Goal: Task Accomplishment & Management: Manage account settings

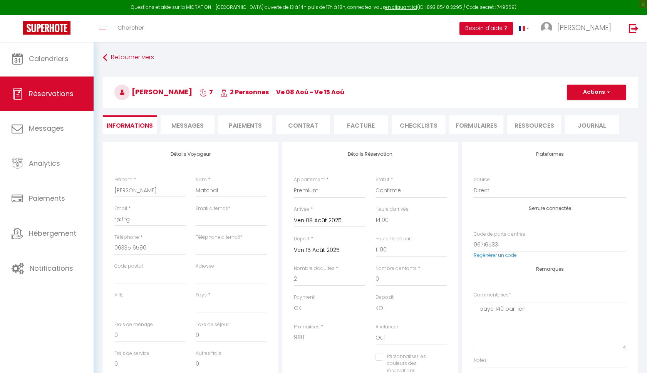
select select
select select "36871"
select select "14:00"
select select "11:00"
select select "14"
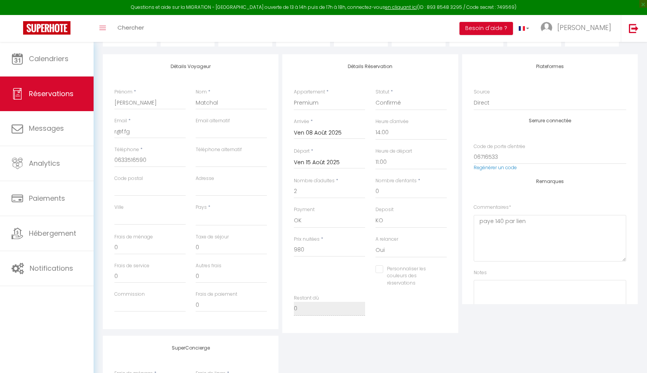
scroll to position [38, 0]
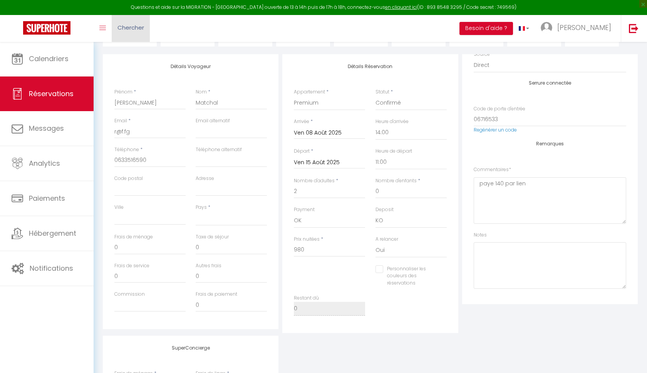
click at [123, 38] on link "Chercher" at bounding box center [131, 28] width 38 height 27
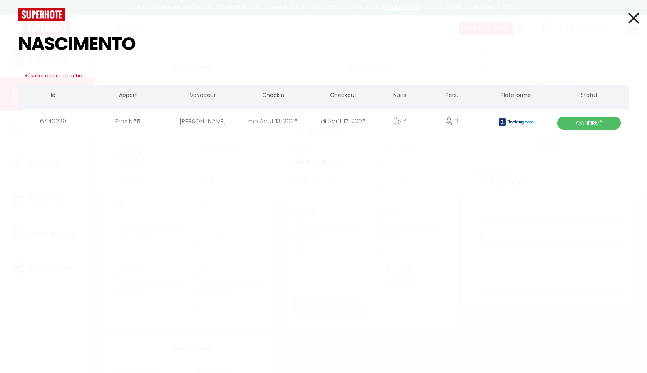
type input "NASCIMENTO"
click at [635, 20] on icon at bounding box center [633, 17] width 11 height 19
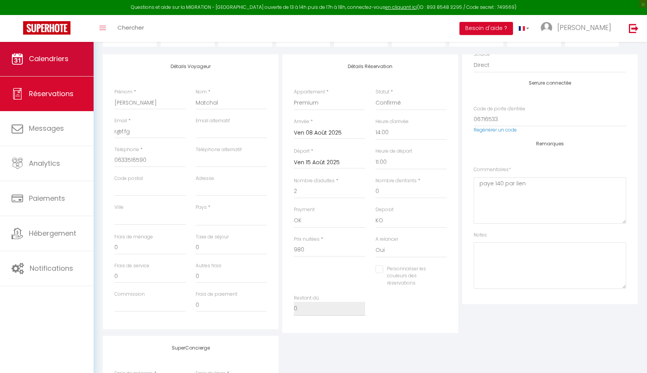
click at [48, 53] on link "Calendriers" at bounding box center [47, 59] width 94 height 35
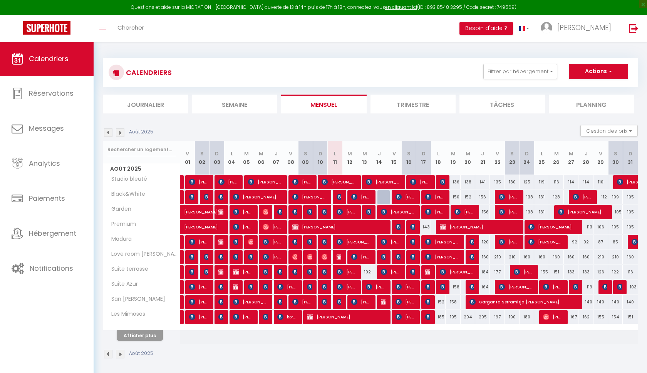
scroll to position [0, 0]
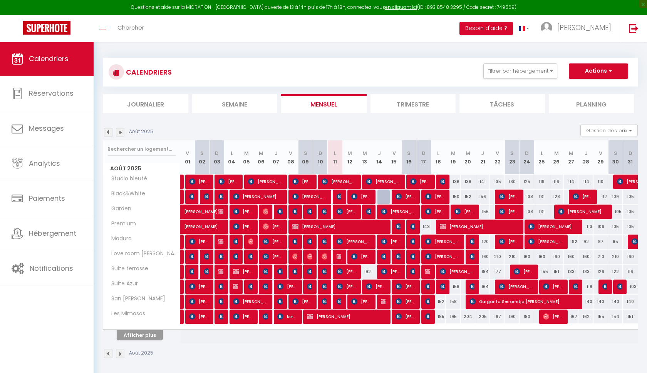
click at [154, 330] on button "Afficher plus" at bounding box center [140, 335] width 46 height 10
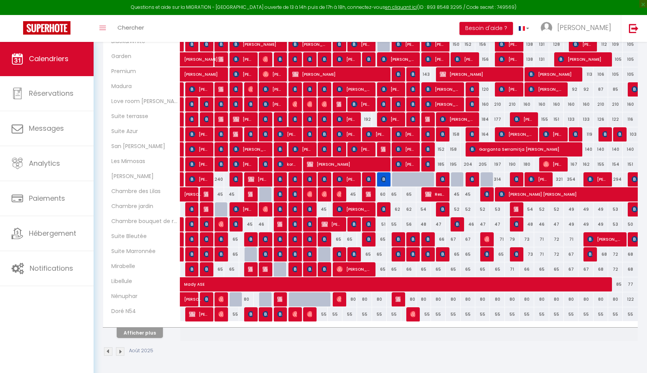
scroll to position [152, 0]
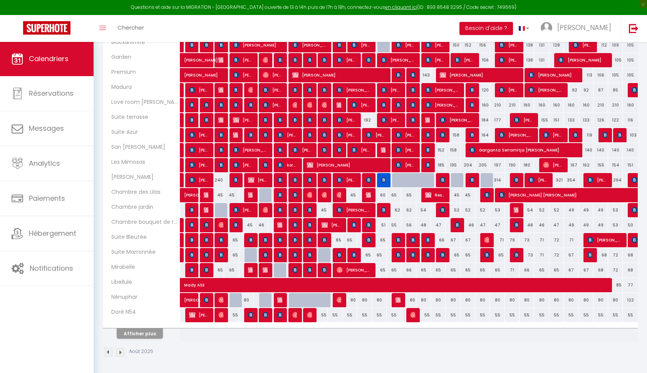
click at [151, 332] on button "Afficher plus" at bounding box center [140, 334] width 46 height 10
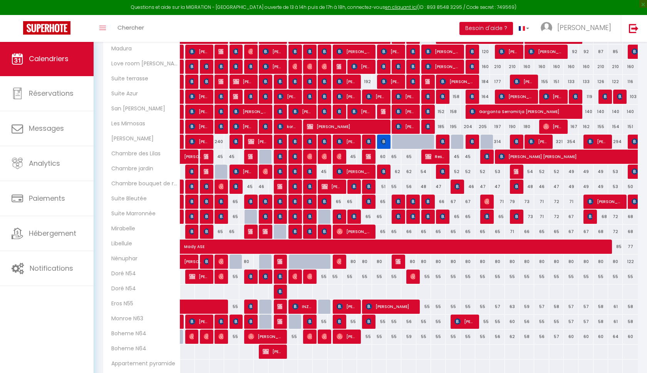
scroll to position [201, 0]
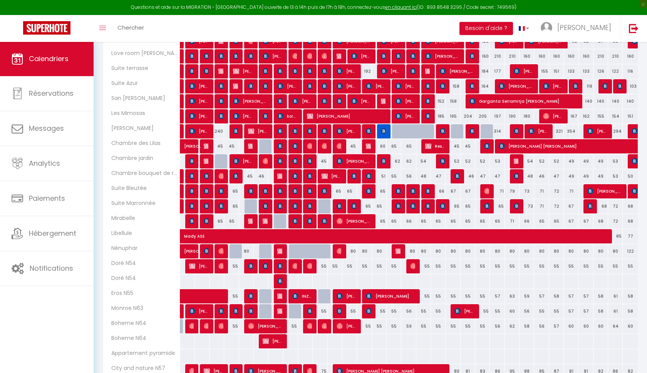
click at [349, 296] on span "[PERSON_NAME]" at bounding box center [346, 296] width 20 height 15
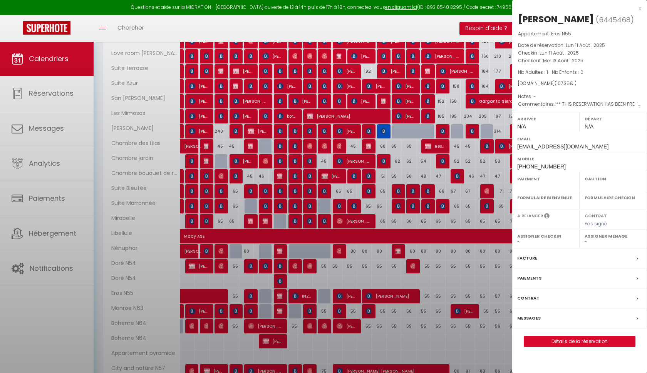
select select "OK"
select select "KO"
select select "0"
select select "1"
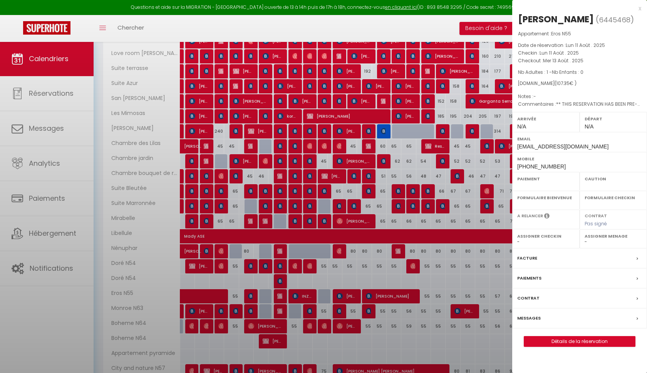
select select
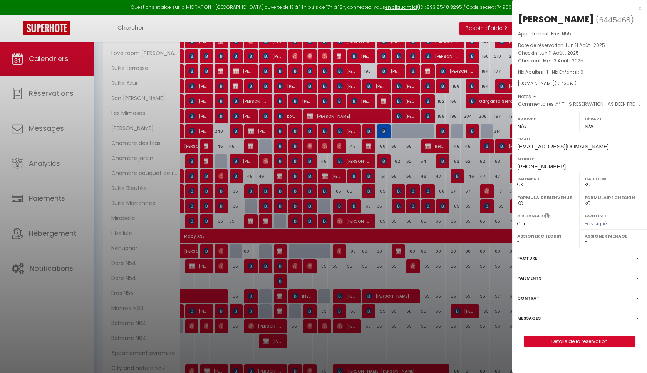
click at [349, 296] on div at bounding box center [323, 186] width 647 height 373
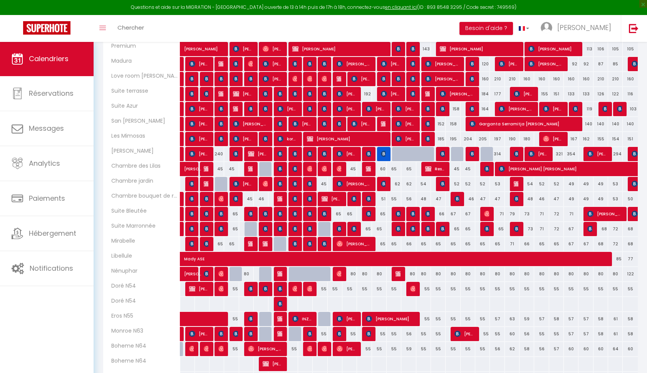
scroll to position [173, 0]
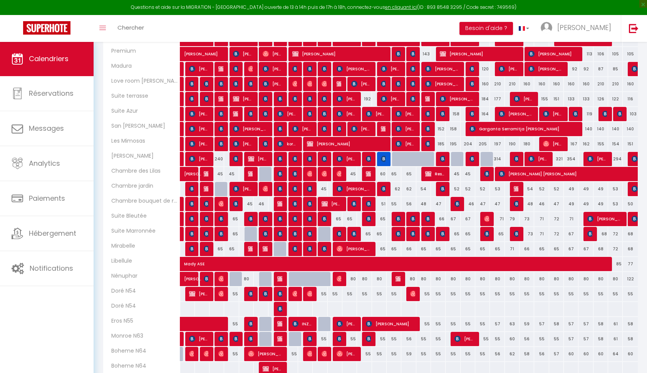
click at [394, 324] on span "[PERSON_NAME]" at bounding box center [390, 324] width 49 height 15
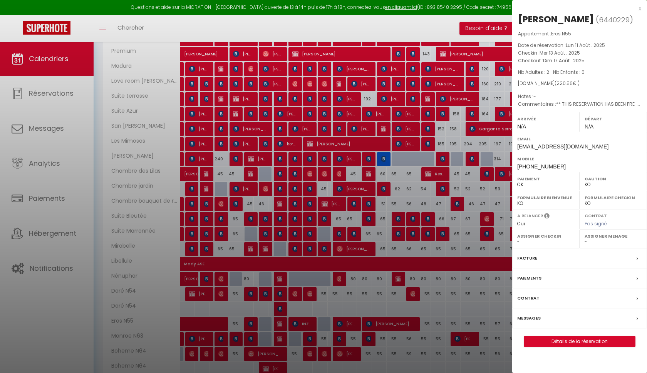
click at [394, 324] on div at bounding box center [323, 186] width 647 height 373
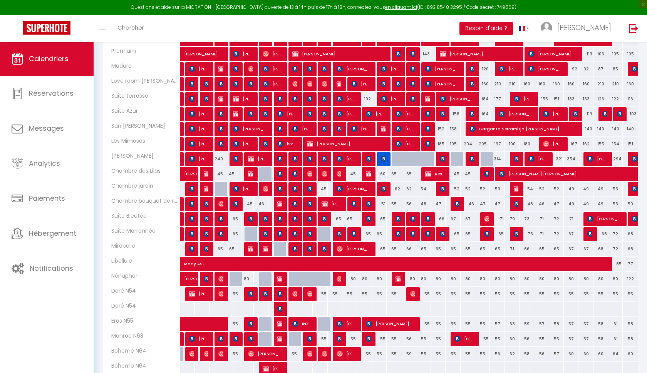
click at [394, 324] on span "[PERSON_NAME]" at bounding box center [390, 324] width 49 height 15
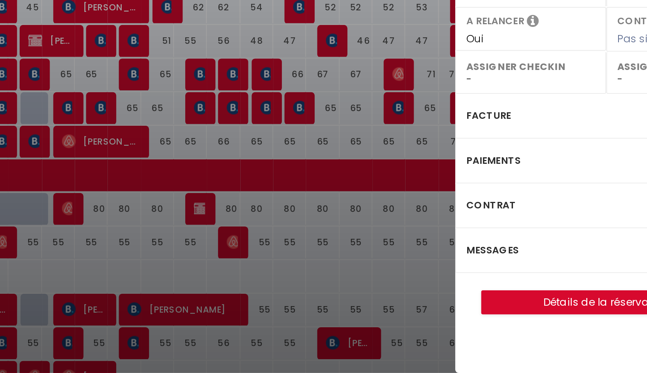
scroll to position [156, 0]
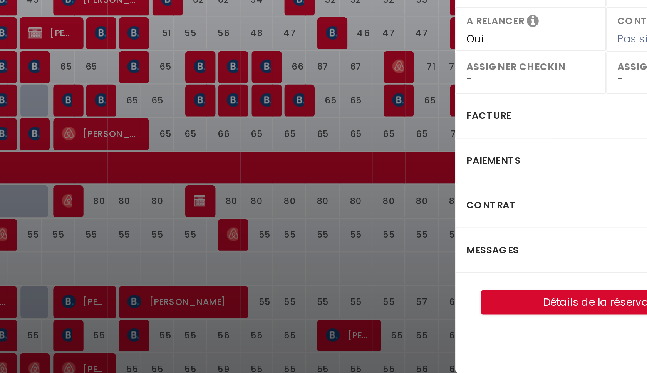
click at [524, 337] on link "Détails de la réservation" at bounding box center [579, 342] width 111 height 10
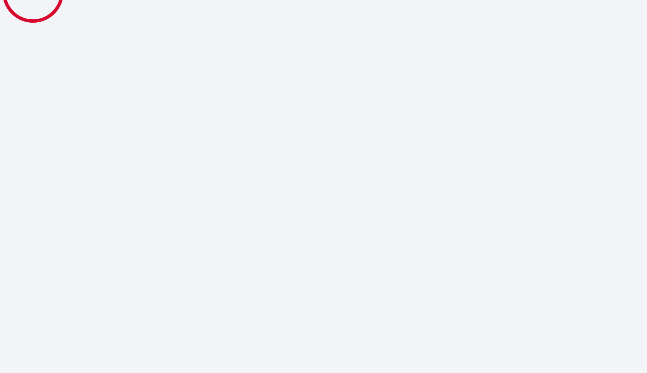
select select
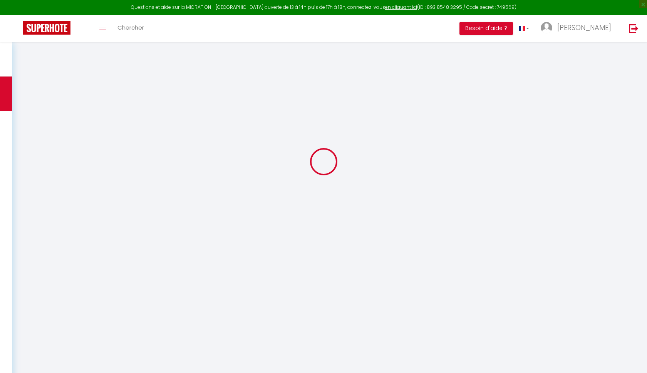
type input "Nascimento"
type input "[PERSON_NAME]"
type input "[EMAIL_ADDRESS][DOMAIN_NAME]"
type input "[PHONE_NUMBER]"
type input "."
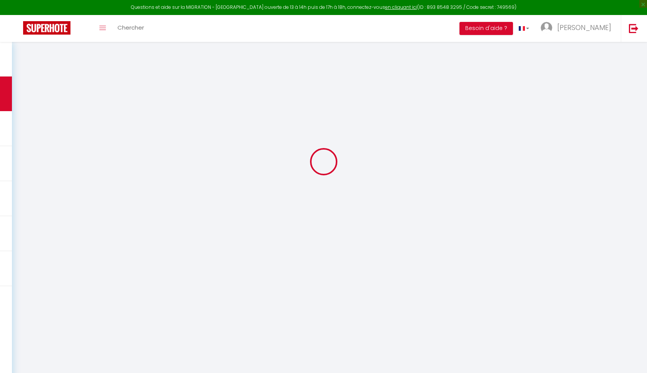
select select "FR"
type input "32.2"
type input "3.09"
select select "55979"
select select "1"
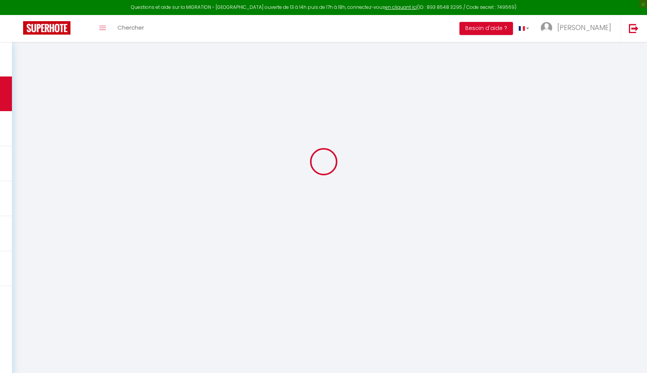
select select
type input "2"
select select "12"
select select
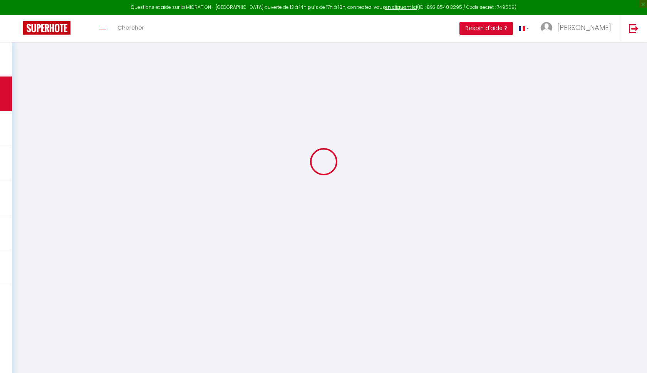
type input "214.7"
checkbox input "false"
type input "0"
select select "2"
type input "0"
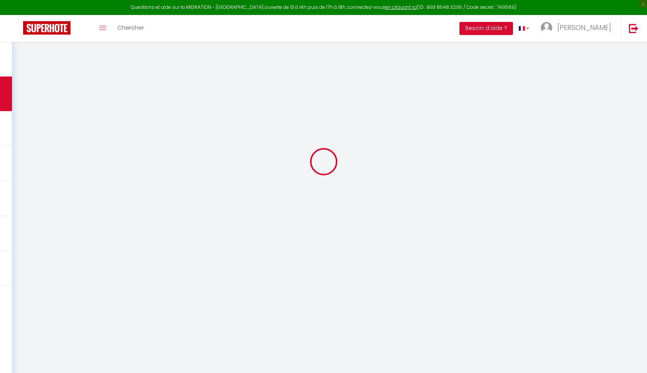
type input "0"
select select
select select "14"
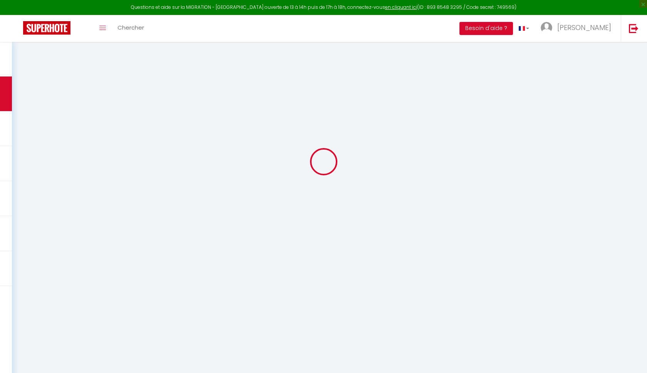
checkbox input "false"
select select
checkbox input "false"
select select
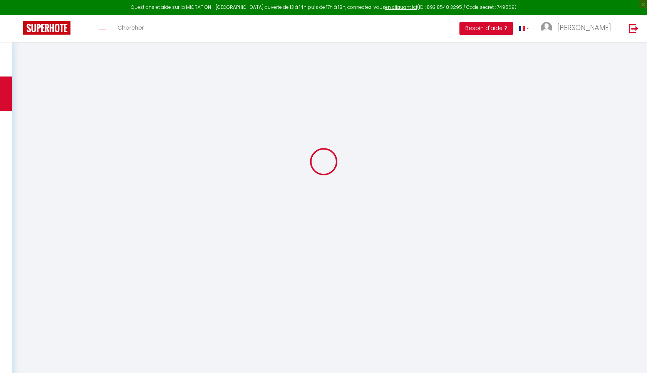
select select
checkbox input "false"
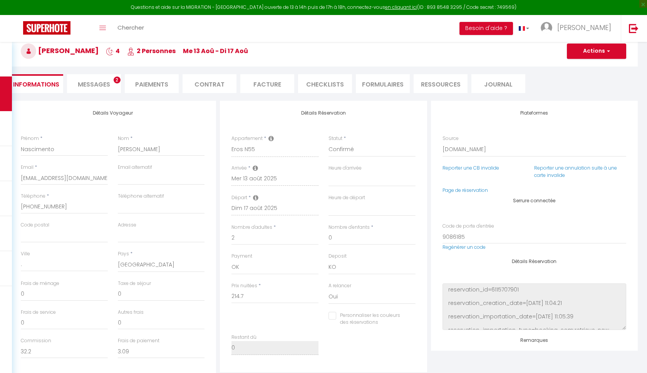
select select
checkbox input "false"
type textarea "** THIS RESERVATION HAS BEEN PRE-PAID ** BOOKING NOTE : Payment charge is EUR 3…"
type input "5.86"
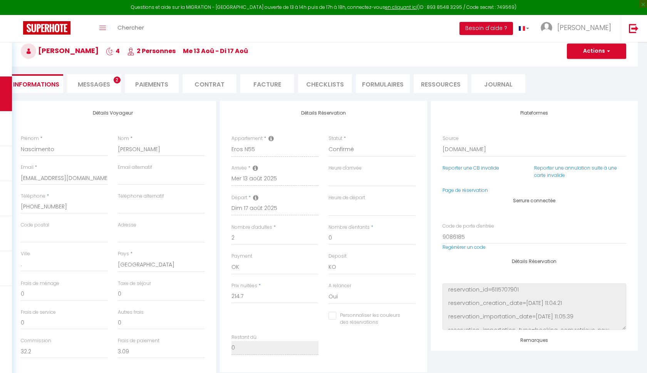
select select
checkbox input "false"
select select
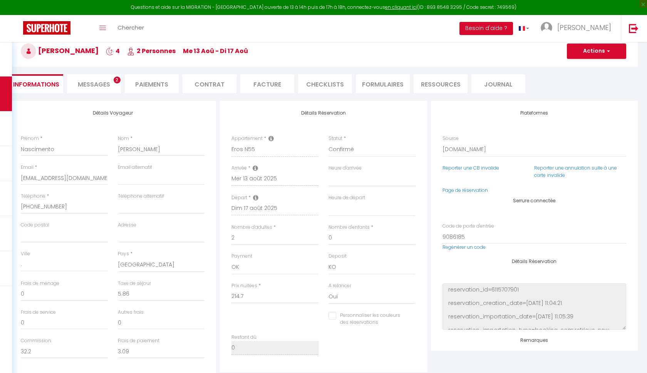
click at [47, 89] on li "Informations" at bounding box center [36, 83] width 54 height 19
click at [145, 94] on div "Retourner vers [PERSON_NAME] 4 2 Personnes me 13 Aoû - di 17 [PERSON_NAME] Acti…" at bounding box center [323, 55] width 638 height 91
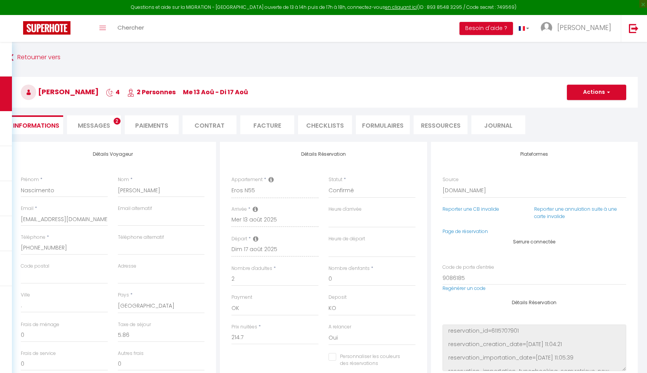
scroll to position [0, 0]
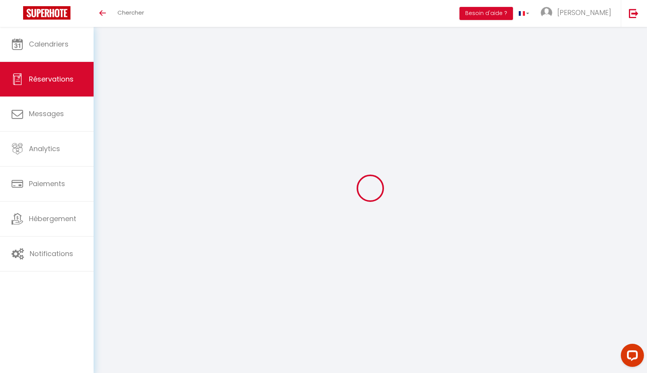
select select
checkbox input "false"
type textarea "** THIS RESERVATION HAS BEEN PRE-PAID ** BOOKING NOTE : Payment charge is EUR 3…"
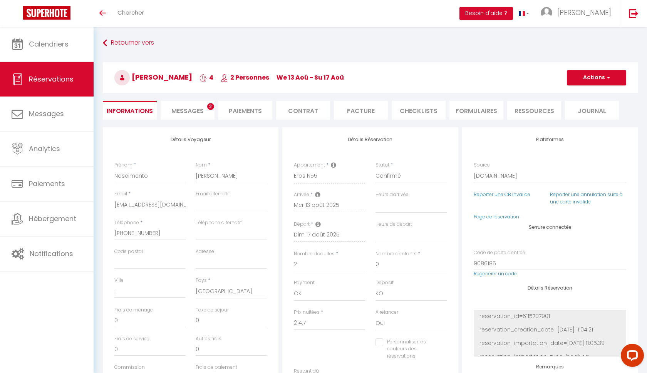
type input "5.86"
select select
checkbox input "false"
select select
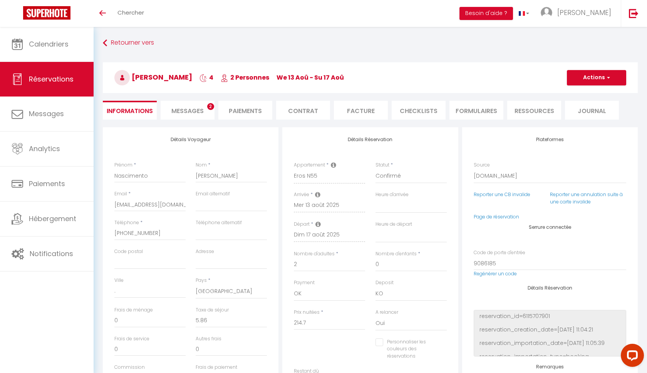
select select
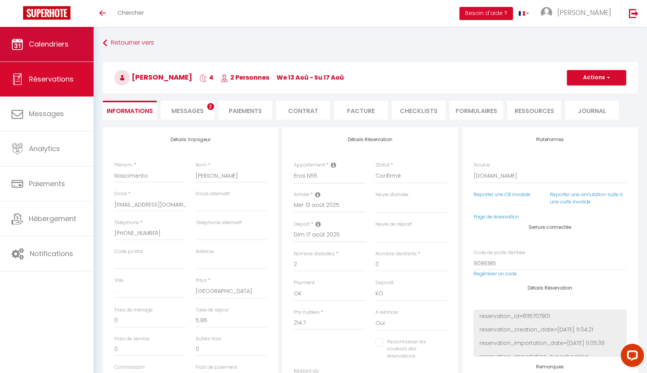
click at [53, 42] on span "Calendriers" at bounding box center [49, 44] width 40 height 10
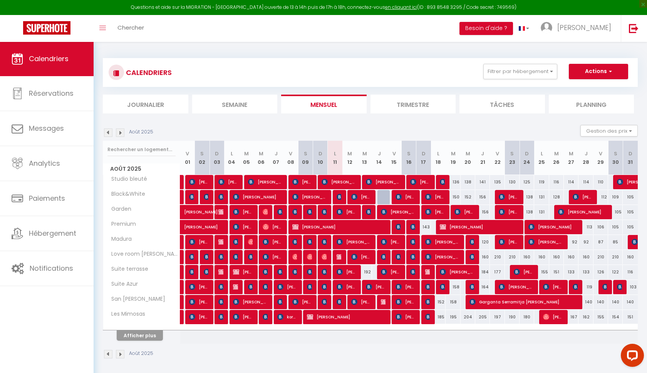
click at [130, 339] on button "Afficher plus" at bounding box center [140, 336] width 46 height 10
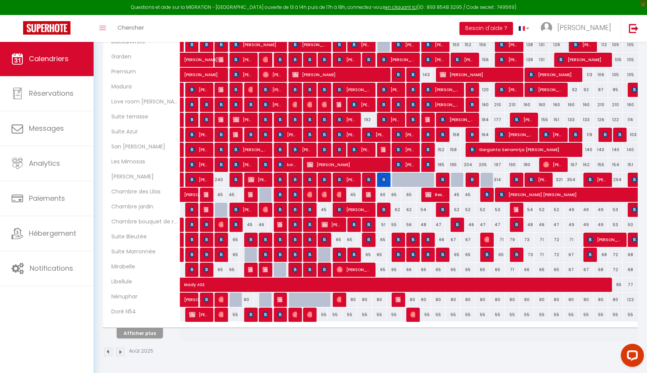
scroll to position [152, 0]
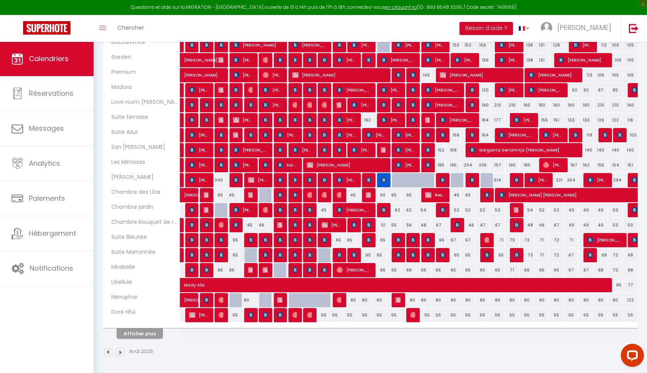
click at [133, 337] on button "Afficher plus" at bounding box center [140, 334] width 46 height 10
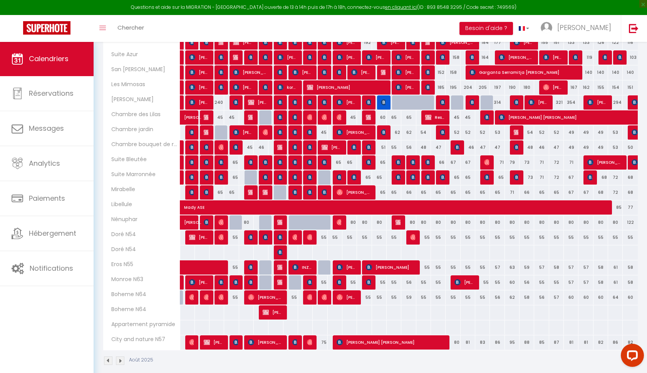
scroll to position [233, 0]
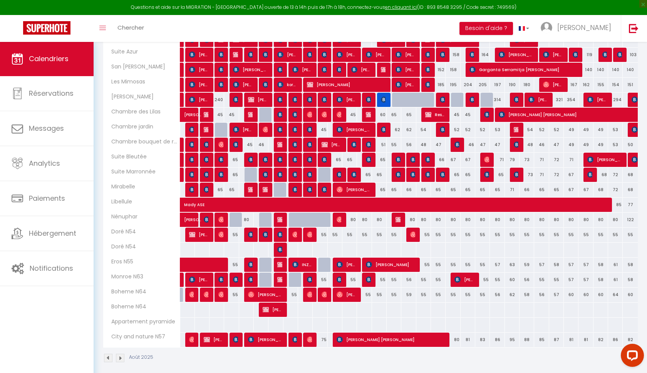
click at [278, 238] on img at bounding box center [280, 235] width 6 height 6
select select "OK"
select select "KO"
select select "0"
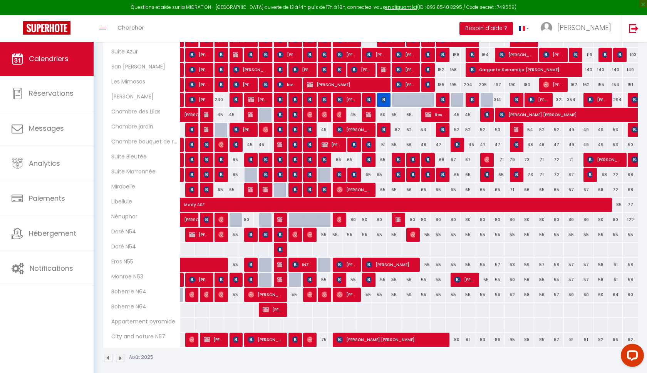
select select "1"
select select
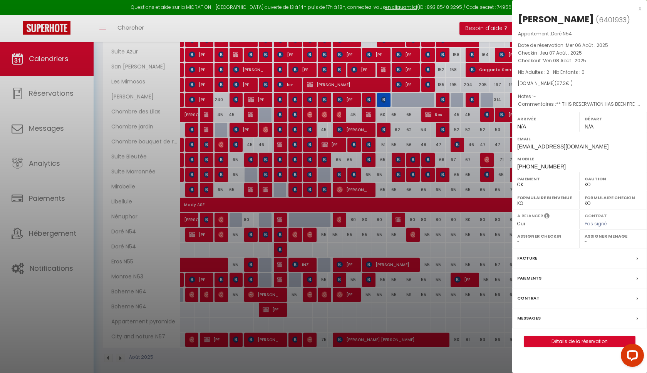
click at [286, 221] on div at bounding box center [323, 186] width 647 height 373
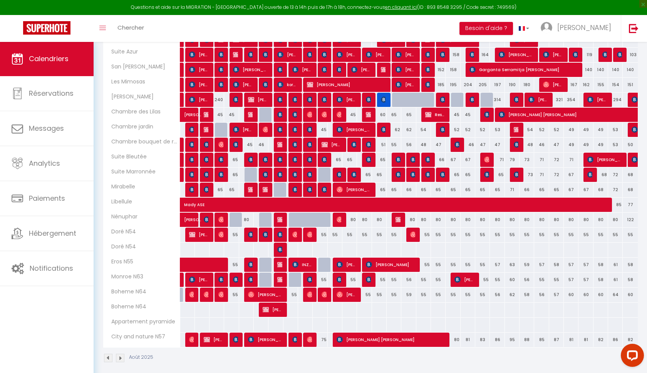
click at [280, 217] on img at bounding box center [280, 220] width 6 height 6
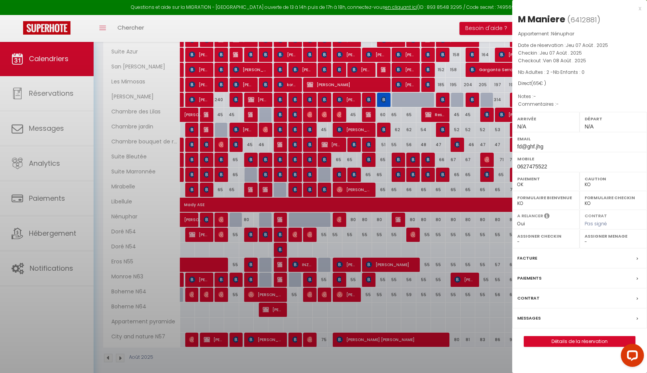
select select "KO"
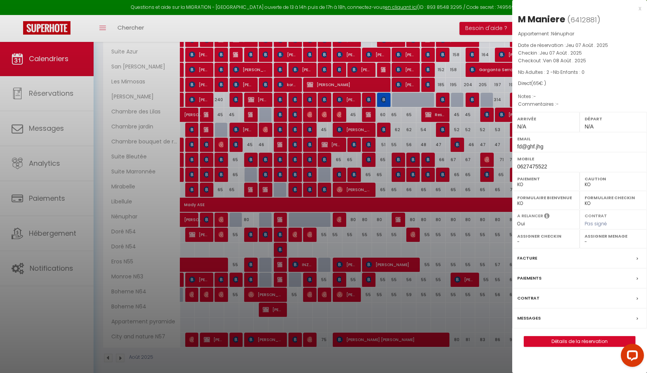
click at [280, 217] on div at bounding box center [323, 186] width 647 height 373
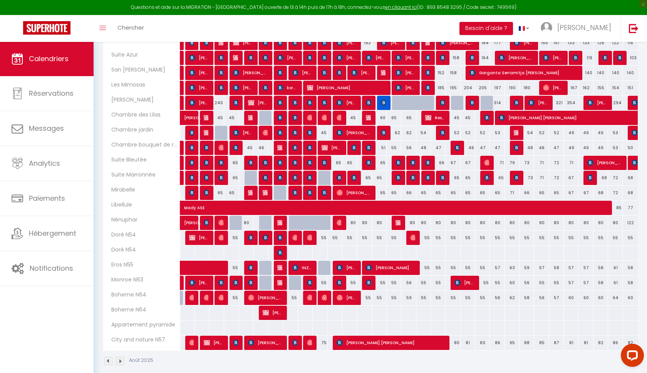
scroll to position [229, 0]
click at [364, 239] on div "55" at bounding box center [364, 238] width 15 height 14
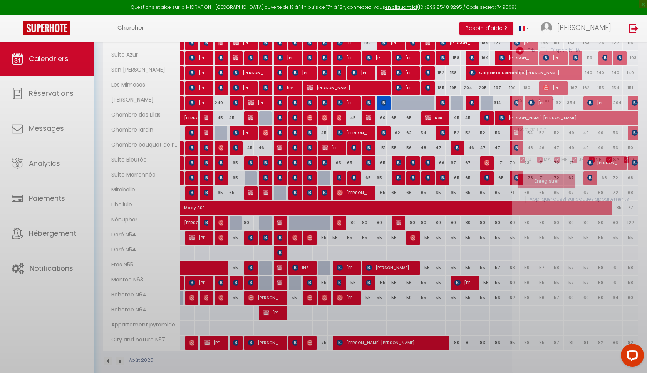
type input "55"
type input "Mer 13 Août 2025"
type input "Jeu 14 Août 2025"
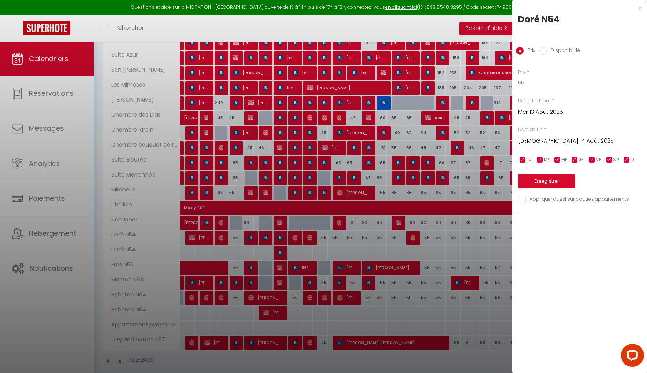
click at [364, 239] on div at bounding box center [323, 186] width 647 height 373
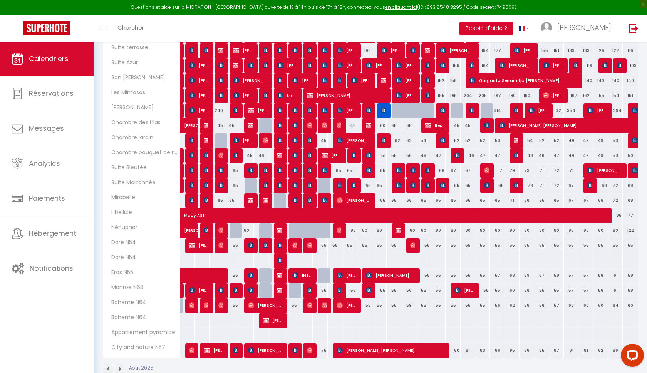
scroll to position [236, 0]
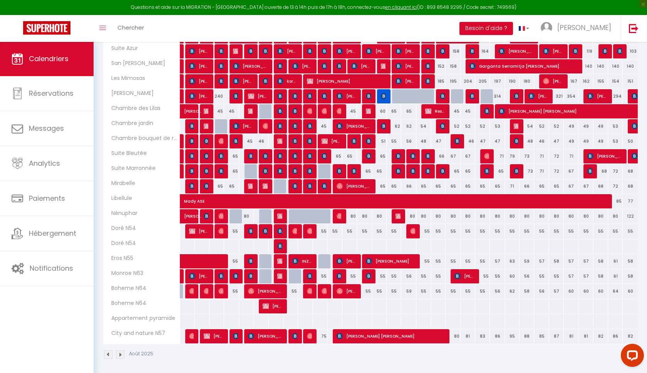
click at [348, 231] on div "55" at bounding box center [349, 231] width 15 height 14
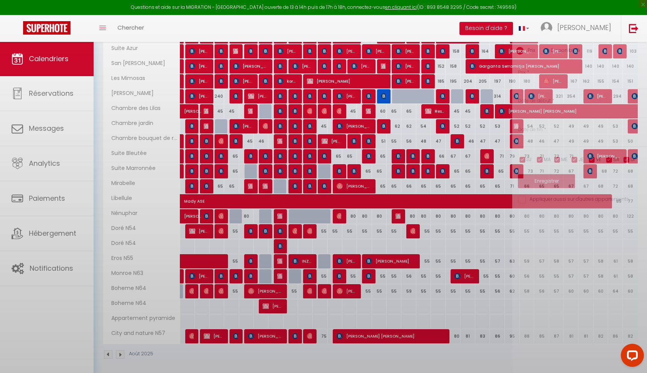
type input "55"
type input "[DATE] Août 2025"
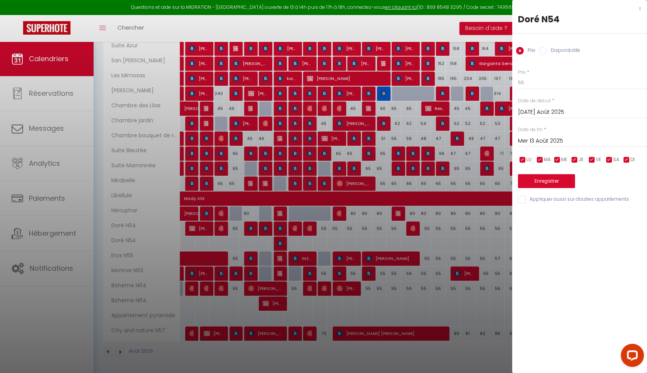
scroll to position [238, 0]
click at [534, 140] on input "Mer 13 Août 2025" at bounding box center [582, 141] width 129 height 10
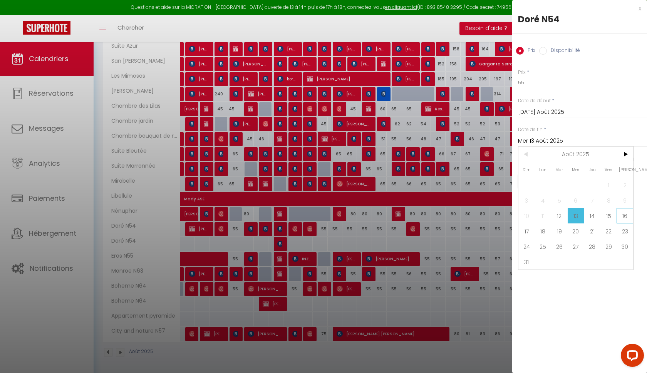
click at [628, 219] on span "16" at bounding box center [624, 215] width 17 height 15
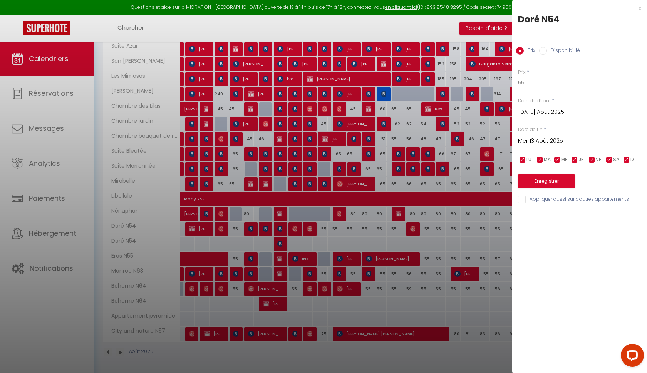
type input "Sam 16 Août 2025"
click at [551, 47] on label "Disponibilité" at bounding box center [563, 51] width 33 height 8
click at [547, 47] on input "Disponibilité" at bounding box center [543, 51] width 8 height 8
radio input "true"
radio input "false"
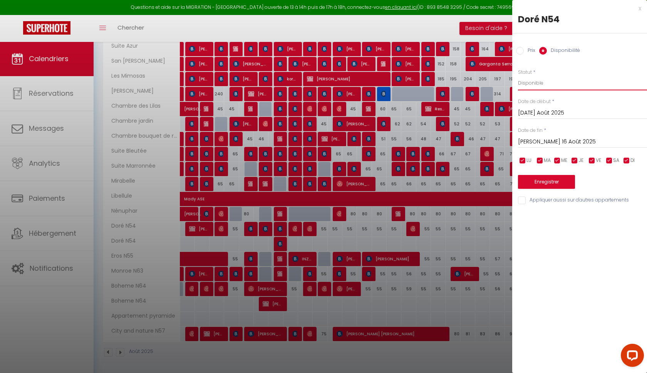
select select "0"
click at [564, 181] on button "Enregistrer" at bounding box center [546, 182] width 57 height 14
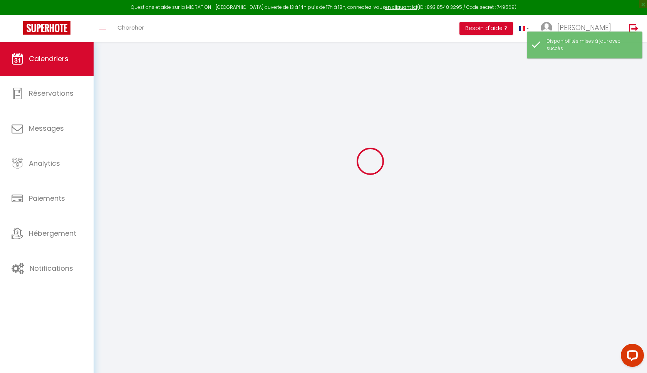
scroll to position [42, 0]
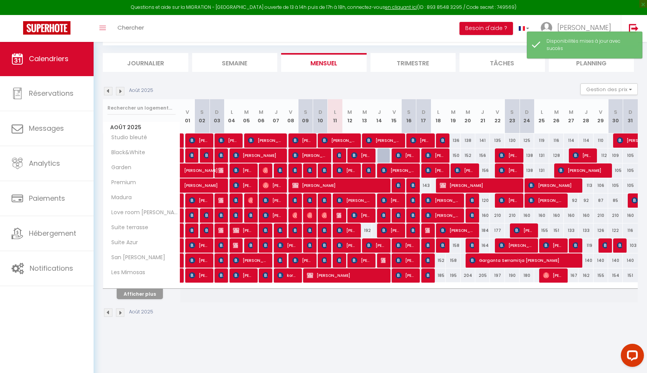
click at [154, 294] on button "Afficher plus" at bounding box center [140, 294] width 46 height 10
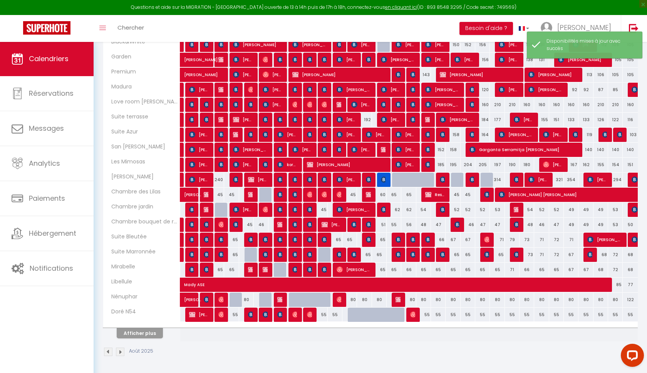
scroll to position [152, 0]
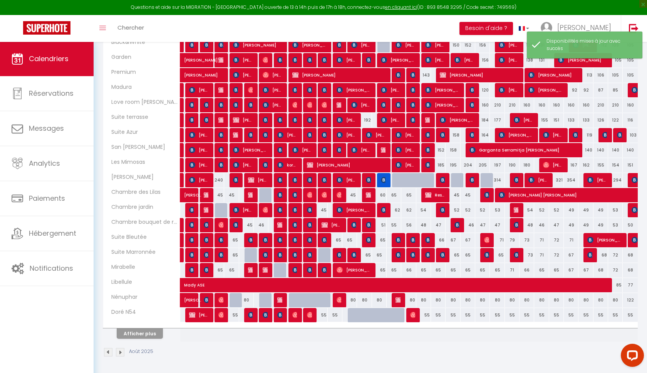
click at [140, 330] on button "Afficher plus" at bounding box center [140, 334] width 46 height 10
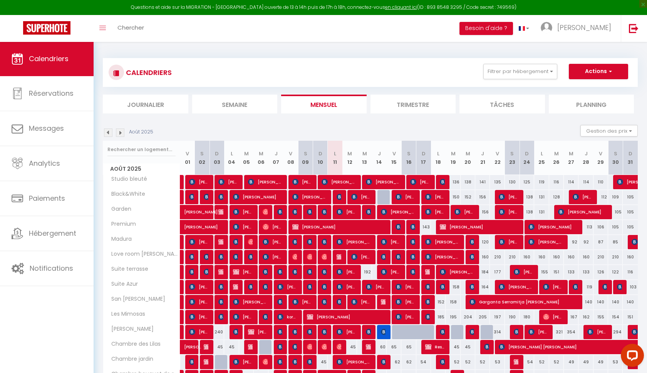
scroll to position [0, 0]
